Goal: Information Seeking & Learning: Understand process/instructions

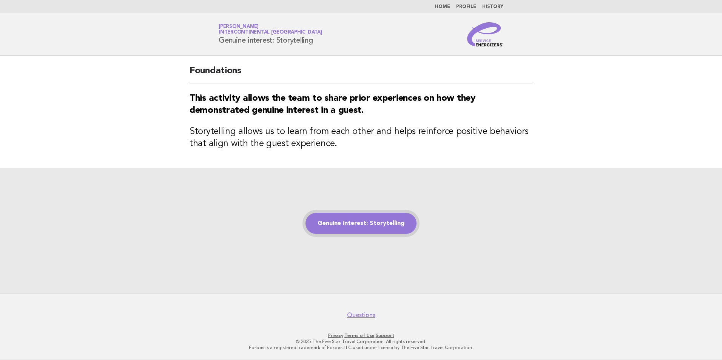
click at [376, 228] on link "Genuine interest: Storytelling" at bounding box center [360, 223] width 111 height 21
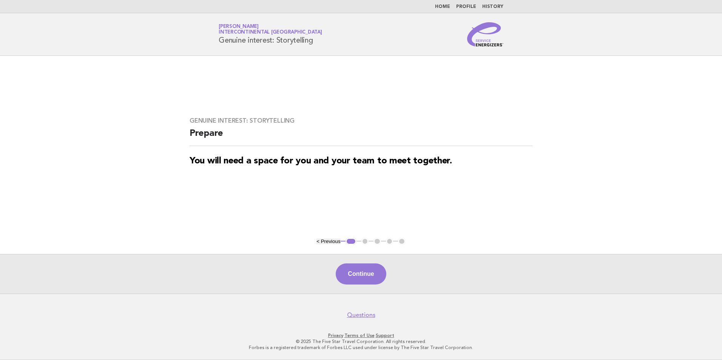
click at [353, 239] on button "1" at bounding box center [350, 242] width 11 height 8
click at [371, 277] on button "Continue" at bounding box center [361, 273] width 50 height 21
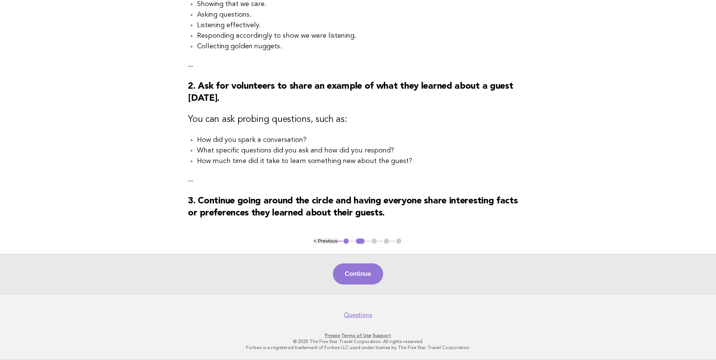
scroll to position [126, 0]
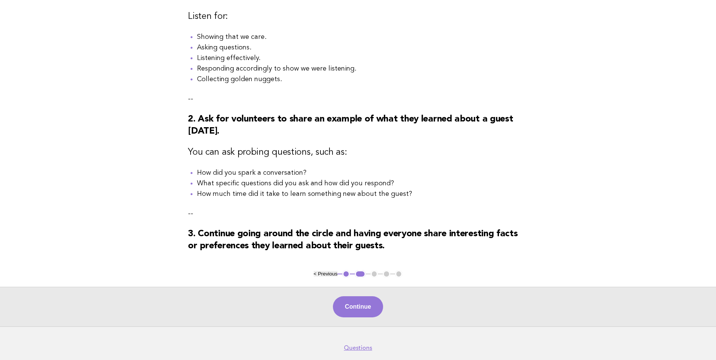
click at [332, 277] on button "< Previous" at bounding box center [326, 274] width 24 height 6
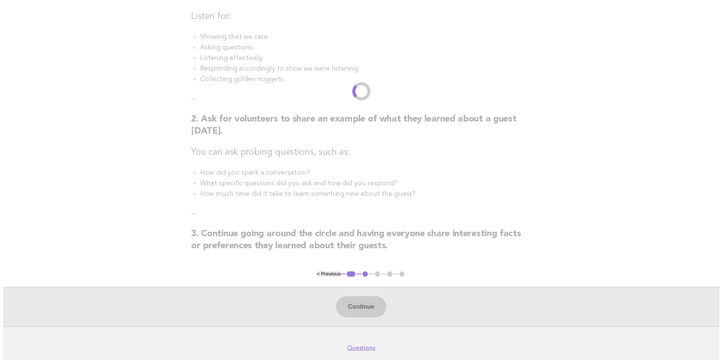
scroll to position [0, 0]
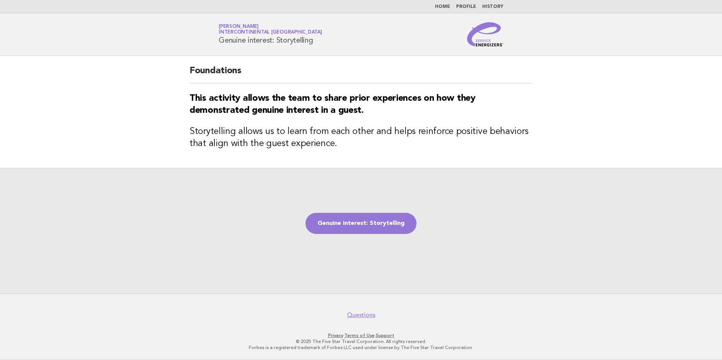
drag, startPoint x: 317, startPoint y: 39, endPoint x: 219, endPoint y: 45, distance: 99.1
click at [219, 45] on div "Service Energizers [PERSON_NAME] InterContinental [GEOGRAPHIC_DATA] Genuine int…" at bounding box center [361, 34] width 306 height 24
drag, startPoint x: 219, startPoint y: 45, endPoint x: 306, endPoint y: 42, distance: 87.2
copy h1 "Genuine interest: Storytelling"
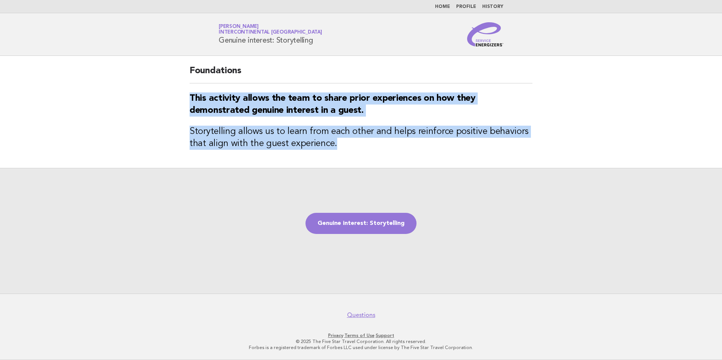
drag, startPoint x: 339, startPoint y: 148, endPoint x: 191, endPoint y: 97, distance: 157.3
click at [191, 97] on div "Foundations This activity allows the team to share prior experiences on how the…" at bounding box center [360, 112] width 361 height 112
drag, startPoint x: 191, startPoint y: 97, endPoint x: 215, endPoint y: 105, distance: 25.7
drag, startPoint x: 215, startPoint y: 105, endPoint x: 150, endPoint y: 99, distance: 65.5
click at [142, 119] on main "Foundations This activity allows the team to share prior experiences on how the…" at bounding box center [361, 175] width 722 height 238
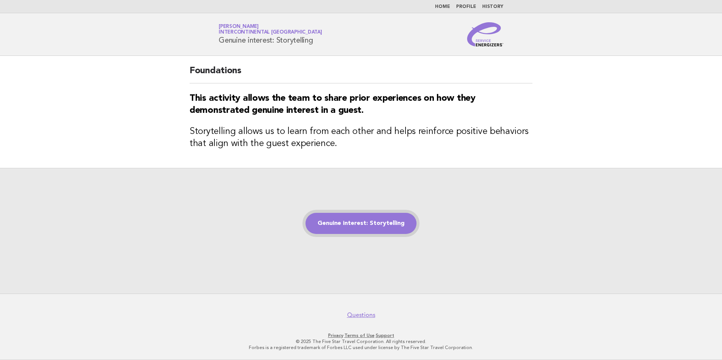
click at [368, 225] on link "Genuine interest: Storytelling" at bounding box center [360, 223] width 111 height 21
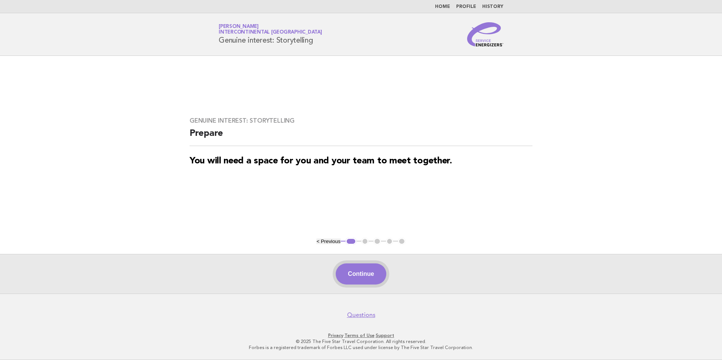
click at [356, 270] on button "Continue" at bounding box center [361, 273] width 50 height 21
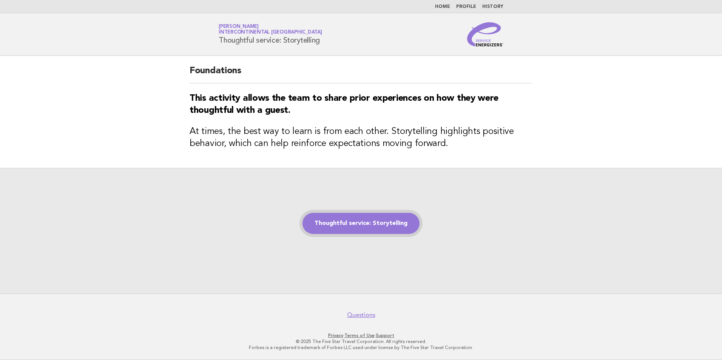
click at [374, 228] on link "Thoughtful service: Storytelling" at bounding box center [360, 223] width 117 height 21
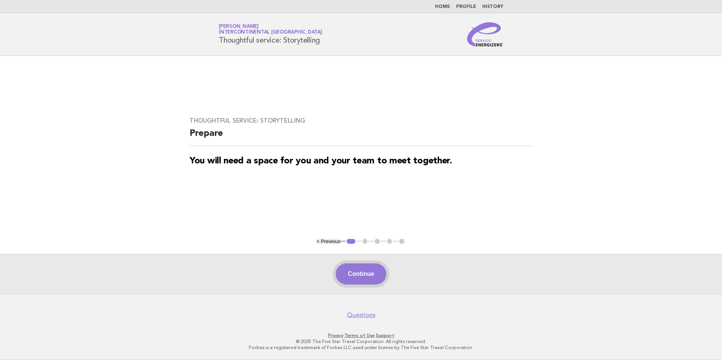
click at [365, 279] on button "Continue" at bounding box center [361, 273] width 50 height 21
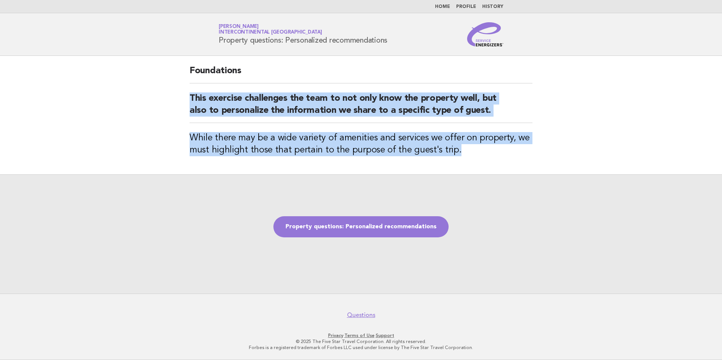
drag, startPoint x: 456, startPoint y: 149, endPoint x: 181, endPoint y: 92, distance: 280.3
click at [181, 92] on div "Foundations This exercise challenges the team to not only know the property wel…" at bounding box center [360, 115] width 361 height 119
drag, startPoint x: 181, startPoint y: 92, endPoint x: 214, endPoint y: 99, distance: 33.8
copy div "This exercise challenges the team to not only know the property well, but also …"
click at [312, 227] on link "Property questions: Personalized recommendations" at bounding box center [360, 226] width 175 height 21
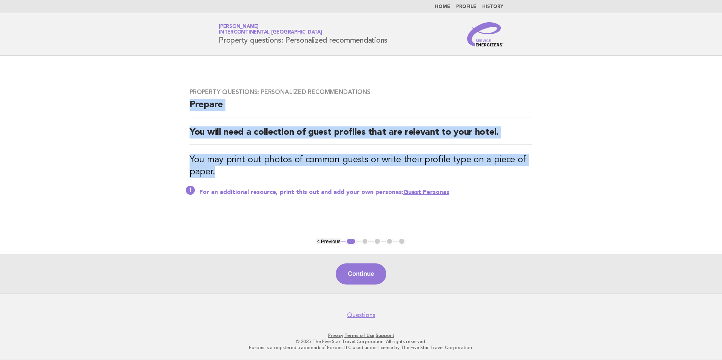
drag, startPoint x: 217, startPoint y: 171, endPoint x: 184, endPoint y: 107, distance: 72.4
click at [184, 107] on div "Property questions: Personalized recommendations Prepare You will need a collec…" at bounding box center [360, 146] width 361 height 135
drag, startPoint x: 184, startPoint y: 107, endPoint x: 215, endPoint y: 132, distance: 40.0
copy div "Prepare You will need a collection of guest profiles that are relevant to your …"
click at [359, 277] on button "Continue" at bounding box center [361, 273] width 50 height 21
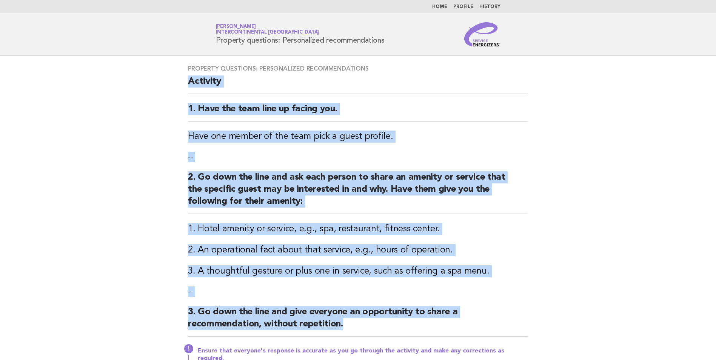
drag, startPoint x: 353, startPoint y: 189, endPoint x: 189, endPoint y: 85, distance: 194.2
click at [189, 85] on div "Property questions: Personalized recommendations Activity 1. Have the team line…" at bounding box center [358, 218] width 358 height 325
drag, startPoint x: 189, startPoint y: 85, endPoint x: 200, endPoint y: 82, distance: 11.7
copy div "Activity 1. Have the team line up facing you. Have one member of the team pick …"
click at [569, 202] on main "Property questions: Personalized recommendations Activity 1. Have the team line…" at bounding box center [358, 246] width 716 height 381
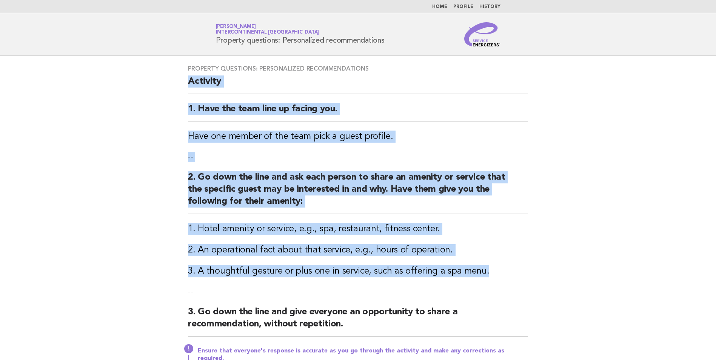
drag, startPoint x: 479, startPoint y: 270, endPoint x: 188, endPoint y: 83, distance: 346.1
click at [188, 83] on div "Property questions: Personalized recommendations Activity 1. Have the team line…" at bounding box center [358, 218] width 358 height 325
copy div "Activity 1. Have the team line up facing you. Have one member of the team pick …"
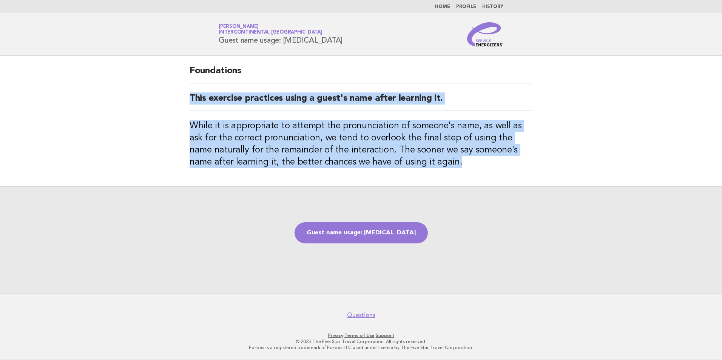
drag, startPoint x: 409, startPoint y: 162, endPoint x: 167, endPoint y: 91, distance: 251.8
click at [167, 91] on main "Foundations This exercise practices using a guest's name after learning it. Whi…" at bounding box center [361, 175] width 722 height 238
copy div "This exercise practices using a guest's name after learning it. While it is app…"
click at [384, 234] on link "Guest name usage: Group therapy" at bounding box center [360, 232] width 133 height 21
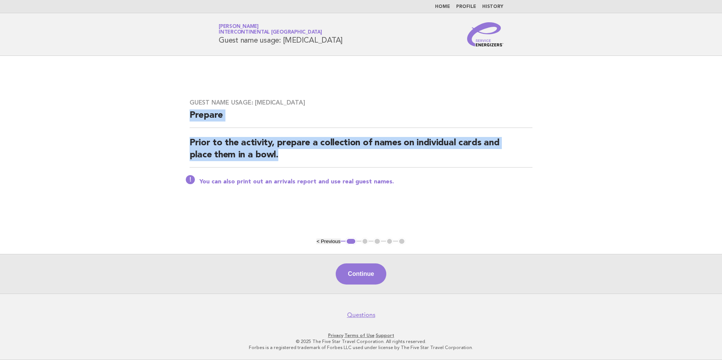
drag, startPoint x: 286, startPoint y: 155, endPoint x: 185, endPoint y: 116, distance: 108.0
click at [185, 116] on div "Guest name usage: [MEDICAL_DATA] Prepare Prior to the activity, prepare a colle…" at bounding box center [360, 147] width 361 height 114
drag, startPoint x: 185, startPoint y: 116, endPoint x: 203, endPoint y: 114, distance: 17.9
copy div "Prepare Prior to the activity, prepare a collection of names on individual card…"
click at [376, 272] on button "Continue" at bounding box center [361, 273] width 50 height 21
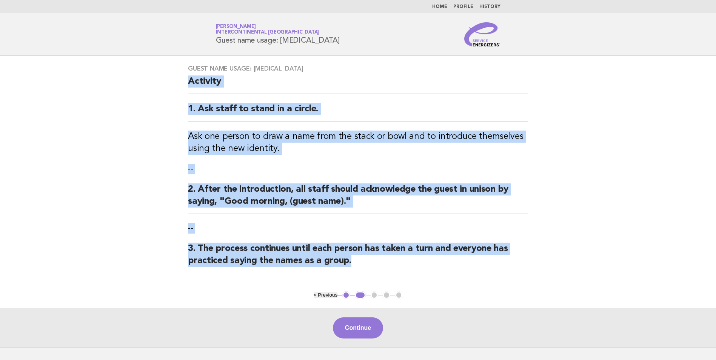
drag, startPoint x: 353, startPoint y: 260, endPoint x: 186, endPoint y: 79, distance: 246.9
click at [186, 79] on div "Guest name usage: [MEDICAL_DATA] Activity 1. Ask staff to stand in a circle. As…" at bounding box center [358, 174] width 358 height 236
drag, startPoint x: 186, startPoint y: 79, endPoint x: 200, endPoint y: 83, distance: 14.3
copy div "Activity 1. Ask staff to stand in a circle. Ask one person to draw a name from …"
